Goal: Participate in discussion: Engage in conversation with other users on a specific topic

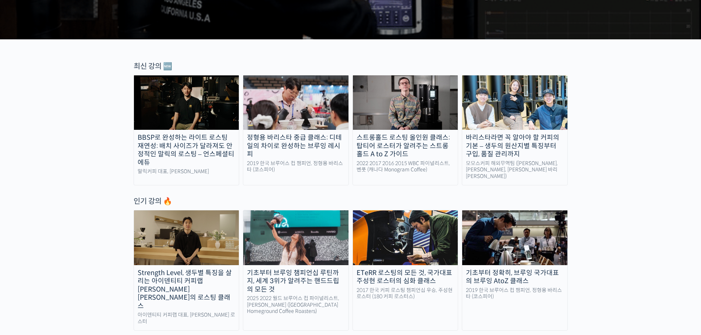
scroll to position [221, 0]
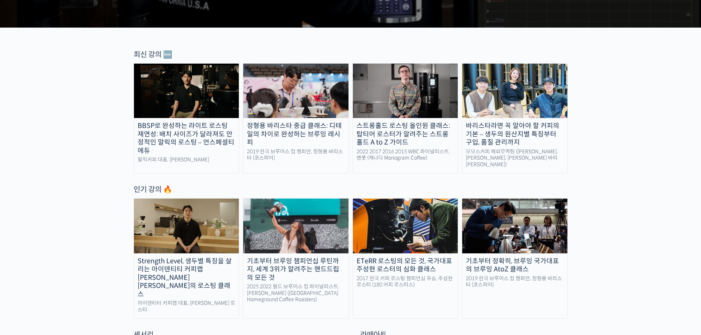
click at [188, 122] on div "BBSP로 완성하는 라이트 로스팅 재연성: 배치 사이즈가 달라져도 안정적인 말릭의 로스팅 – 언스페셜티 에듀" at bounding box center [186, 138] width 105 height 33
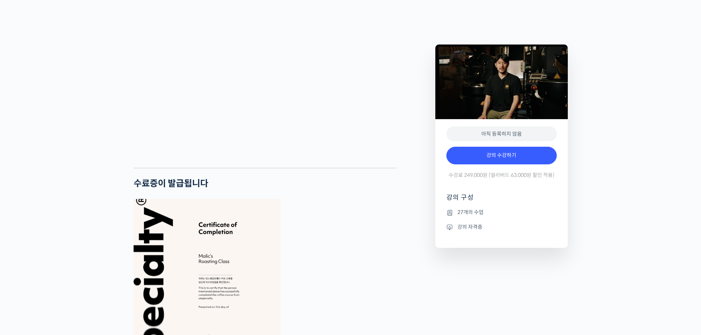
scroll to position [2097, 0]
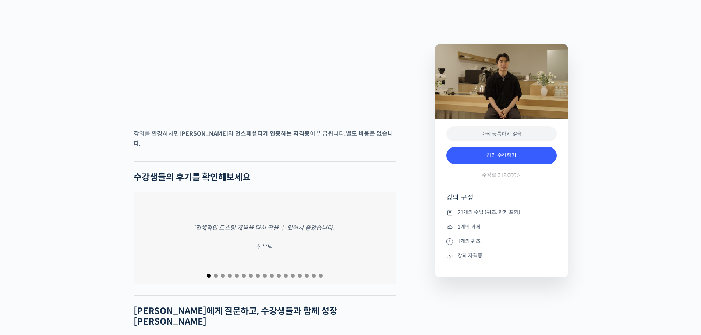
scroll to position [2759, 0]
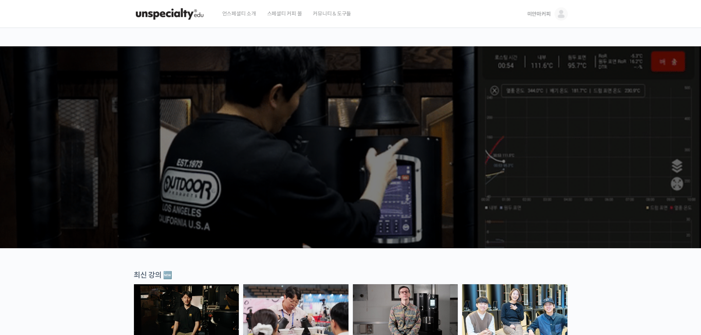
click at [536, 16] on span "미얀마커피" at bounding box center [539, 14] width 24 height 7
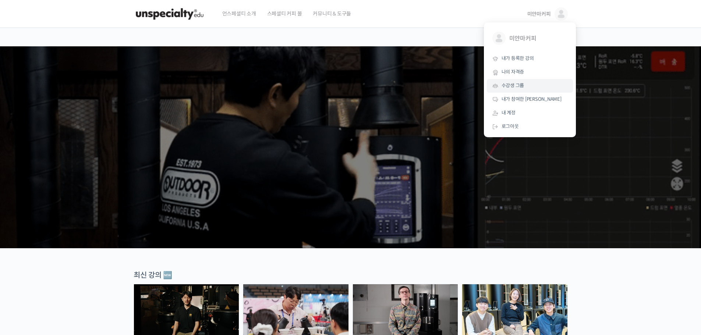
click at [516, 84] on span "수강생 그룹" at bounding box center [512, 85] width 23 height 6
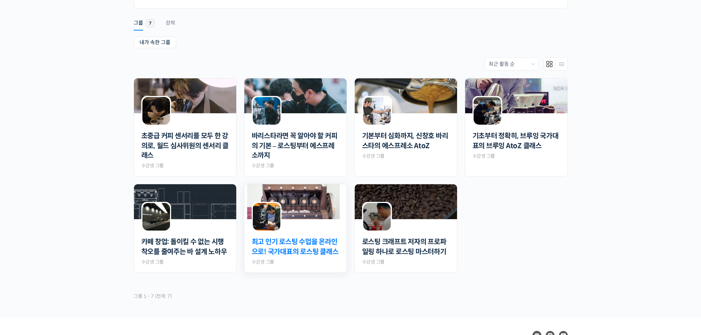
click at [289, 246] on link "최고 인기 로스팅 수업을 온라인으로! 국가대표의 로스팅 클래스" at bounding box center [296, 246] width 88 height 19
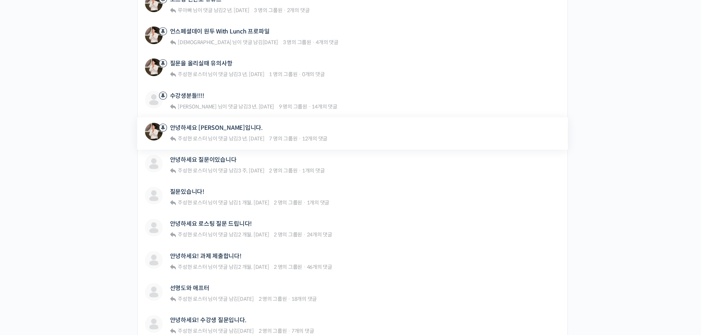
scroll to position [184, 0]
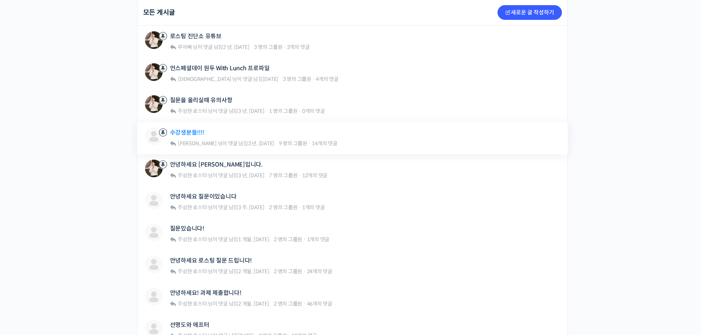
click at [197, 135] on link "수강생분들!!!!" at bounding box center [187, 132] width 34 height 7
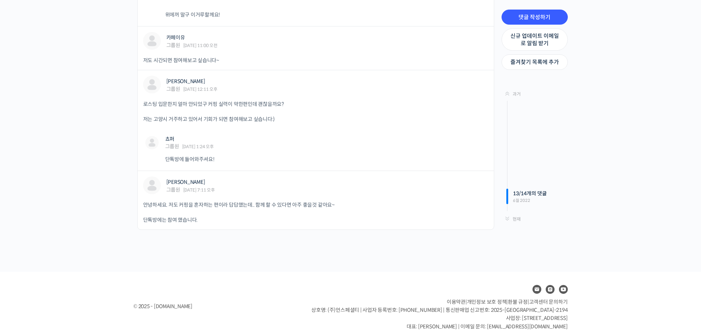
scroll to position [846, 0]
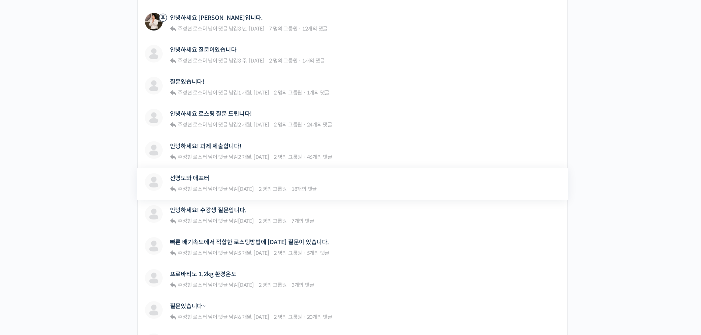
scroll to position [331, 0]
click at [217, 47] on link "안녕하세요 질문이있습니다" at bounding box center [203, 49] width 67 height 7
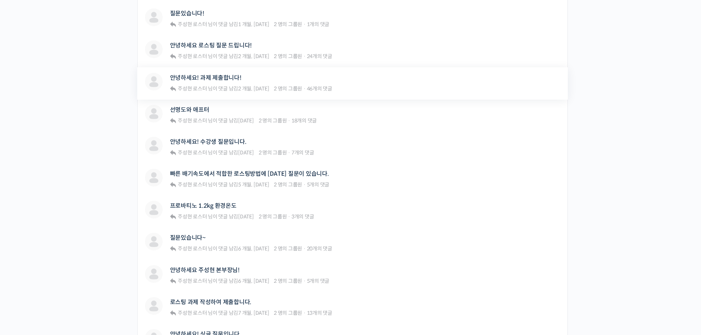
scroll to position [478, 0]
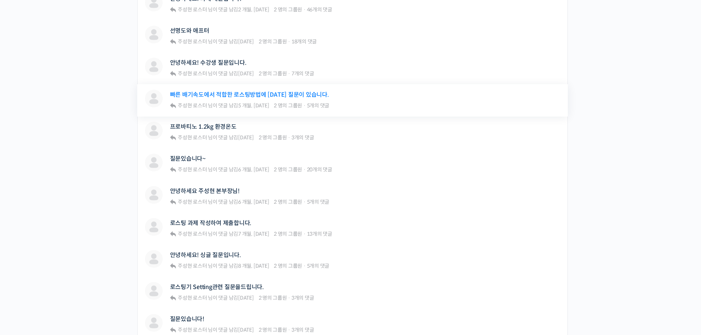
click at [255, 96] on link "빠른 배기속도에서 적합한 로스팅방법에 [DATE] 질문이 있습니다." at bounding box center [249, 94] width 159 height 7
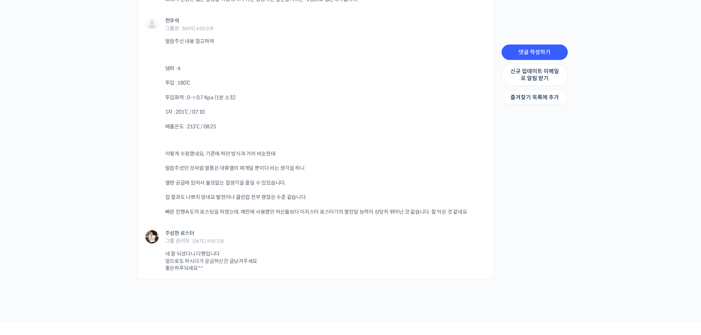
scroll to position [846, 0]
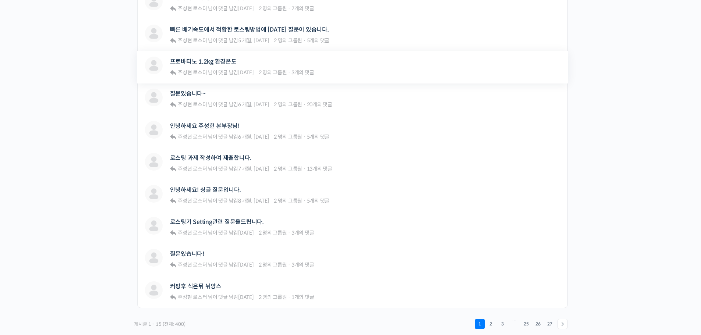
scroll to position [552, 0]
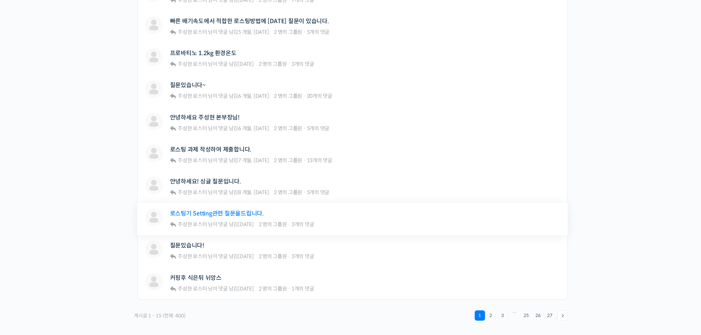
click at [219, 214] on link "로스팅기 Setting관련 질문을드립니다." at bounding box center [217, 213] width 94 height 7
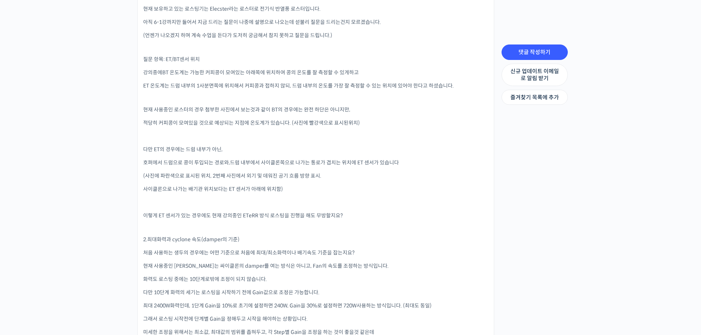
scroll to position [331, 0]
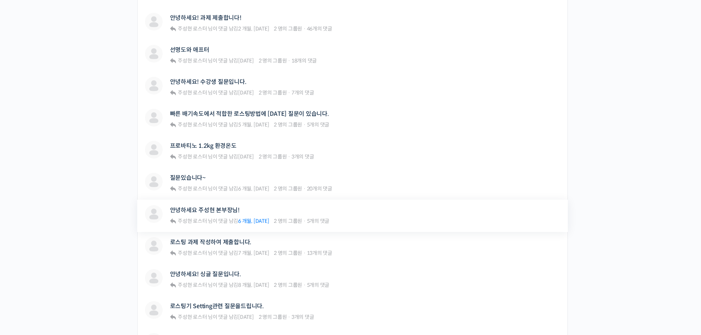
scroll to position [455, 0]
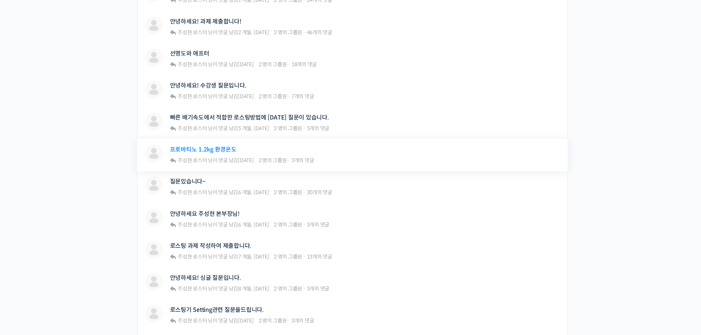
click at [207, 149] on link "프로바티노 1.2kg 환경온도" at bounding box center [203, 149] width 67 height 7
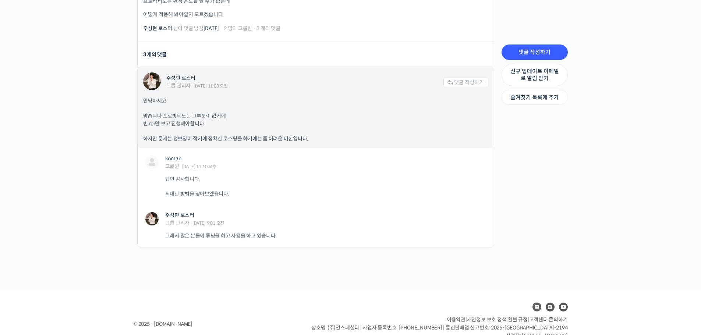
scroll to position [273, 0]
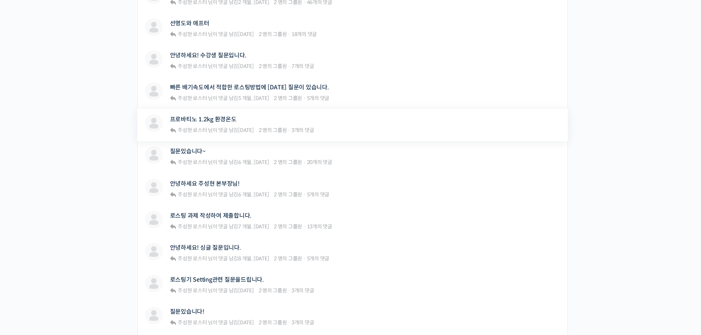
scroll to position [529, 0]
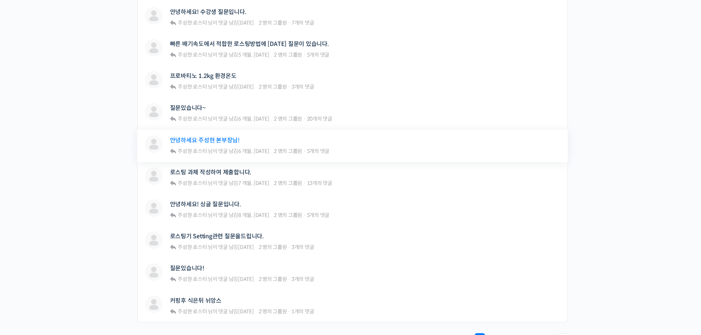
click at [216, 141] on link "안녕하세요 주성현 본부장님!" at bounding box center [205, 140] width 70 height 7
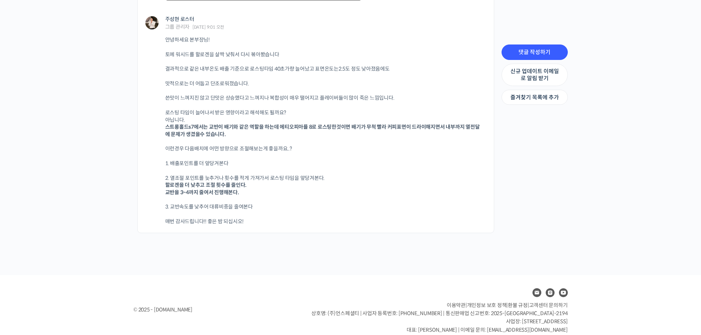
scroll to position [1683, 0]
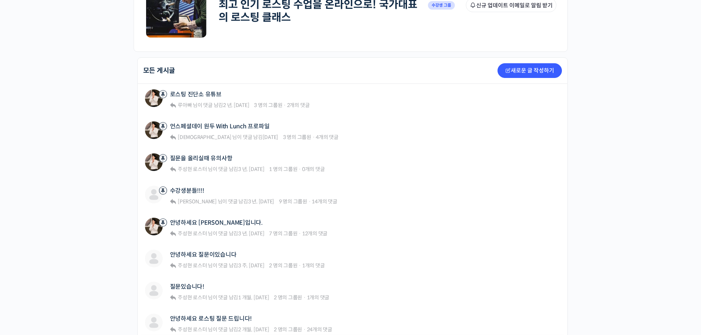
scroll to position [124, 0]
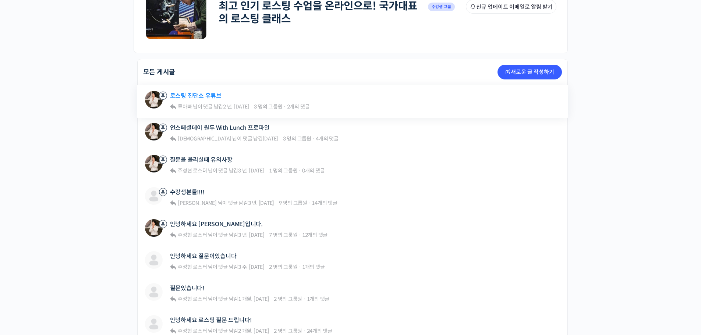
click at [207, 97] on link "로스팅 진단소 유튜브" at bounding box center [195, 95] width 51 height 7
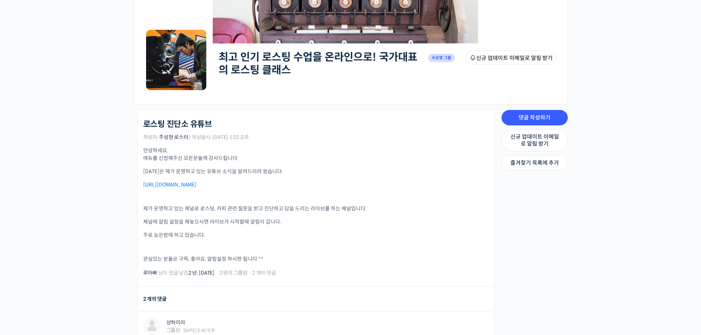
scroll to position [74, 0]
click at [196, 185] on link "[URL][DOMAIN_NAME]" at bounding box center [169, 184] width 53 height 7
